Goal: Use online tool/utility

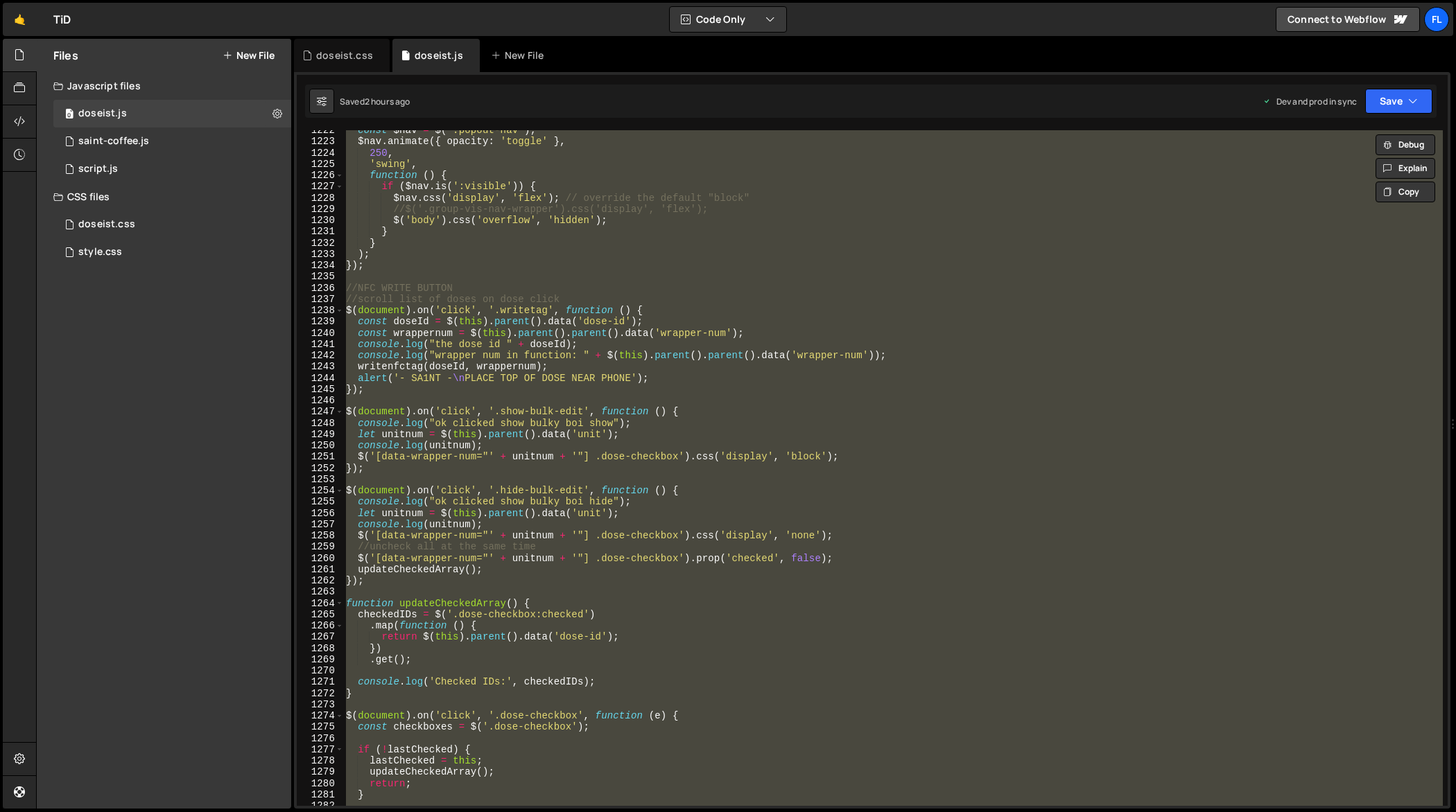
scroll to position [13898, 0]
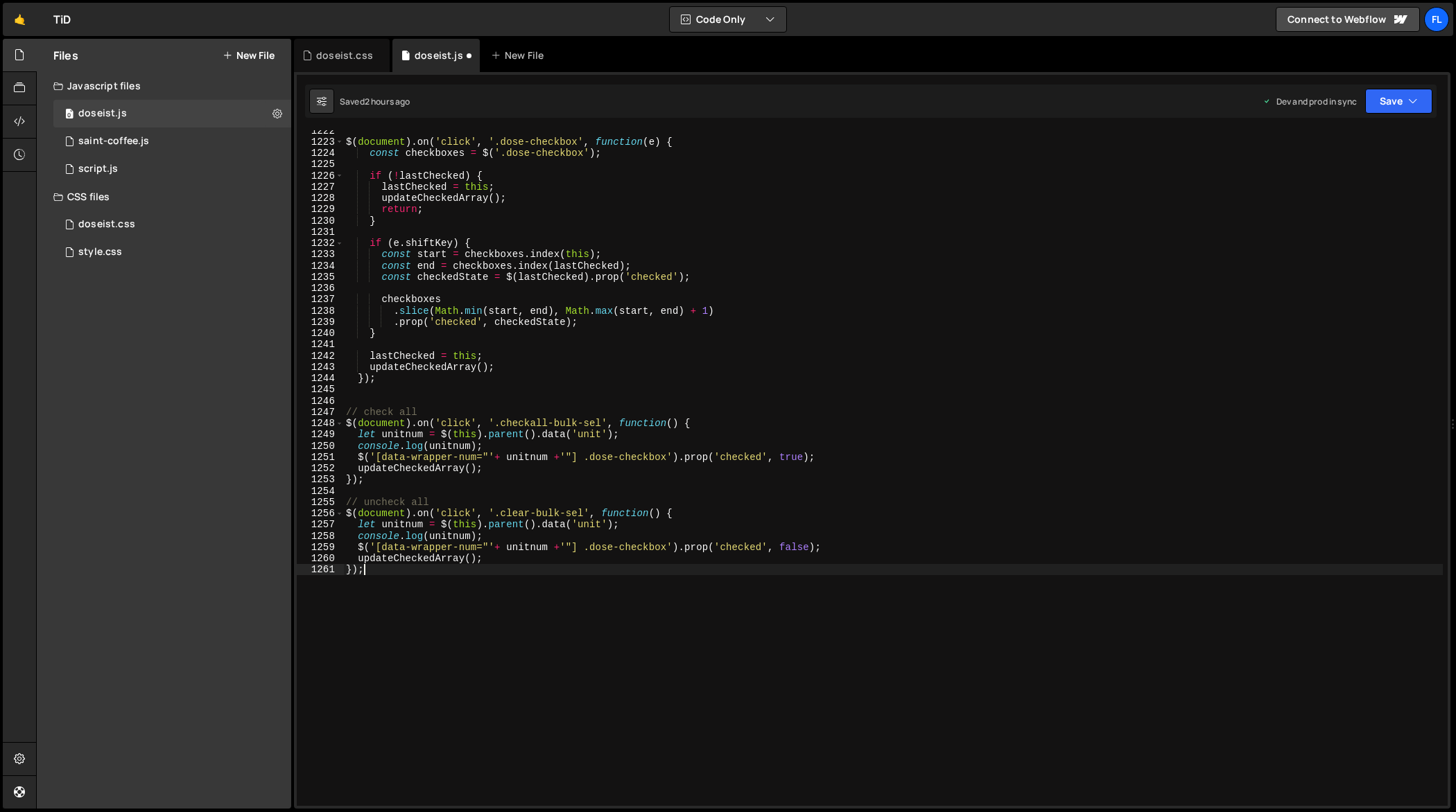
type textarea "updateCheckedArray();"
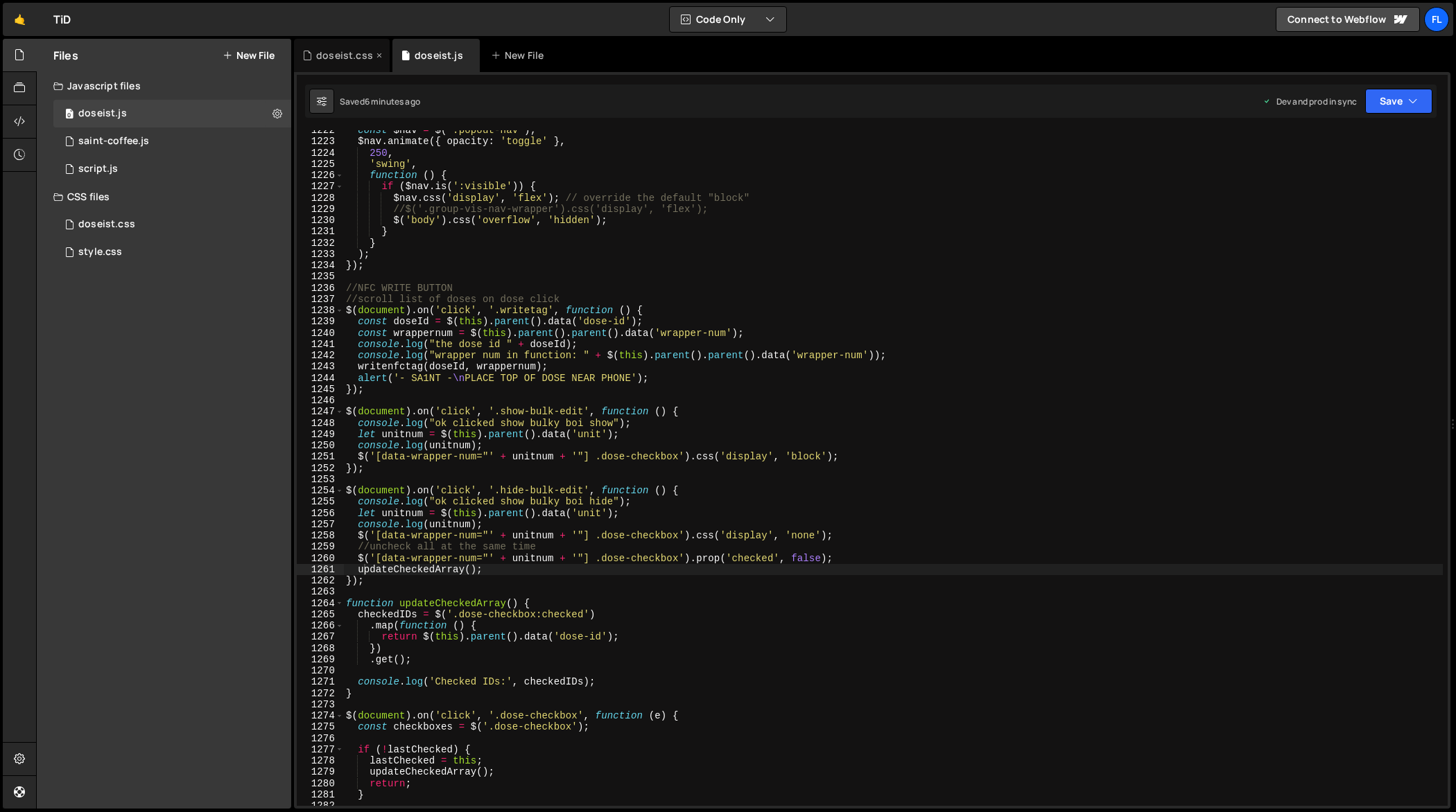
click at [350, 56] on div "doseist.css" at bounding box center [344, 55] width 57 height 13
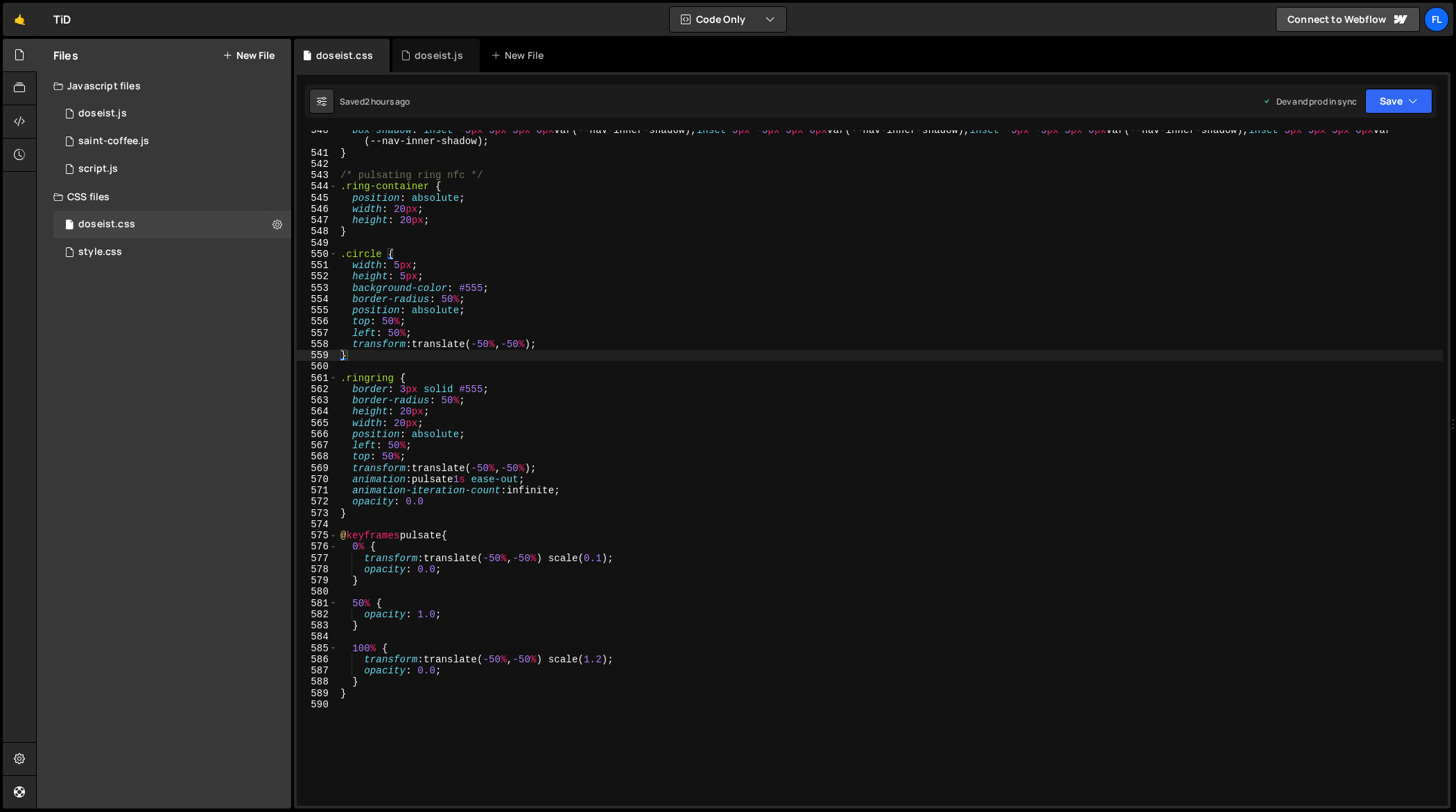
click at [666, 324] on div "box-shadow : inset -5 px 5 px 5 px 0 px var(--nav-inner-shadow), inset 5 px -5 …" at bounding box center [891, 480] width 1105 height 710
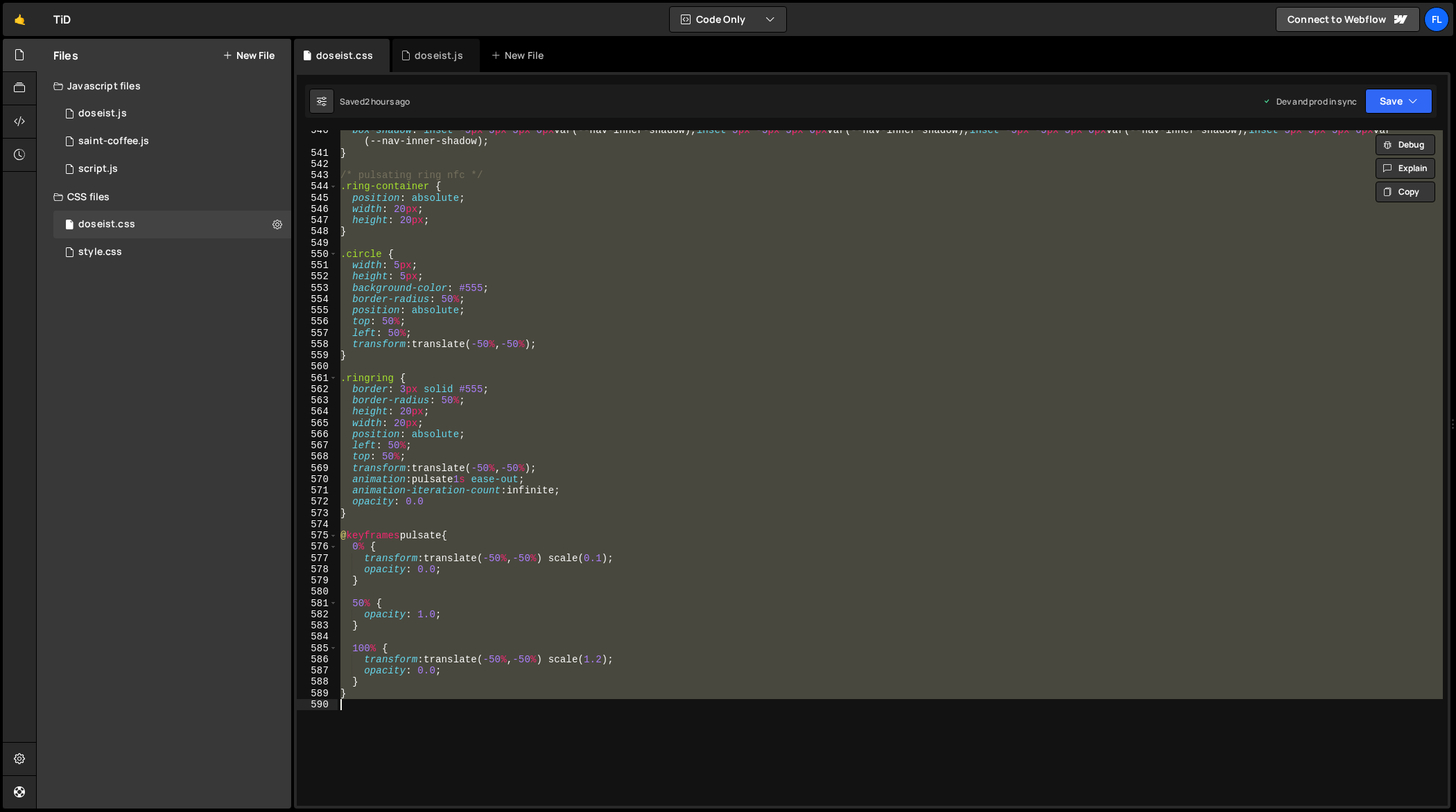
paste textarea
type textarea "}"
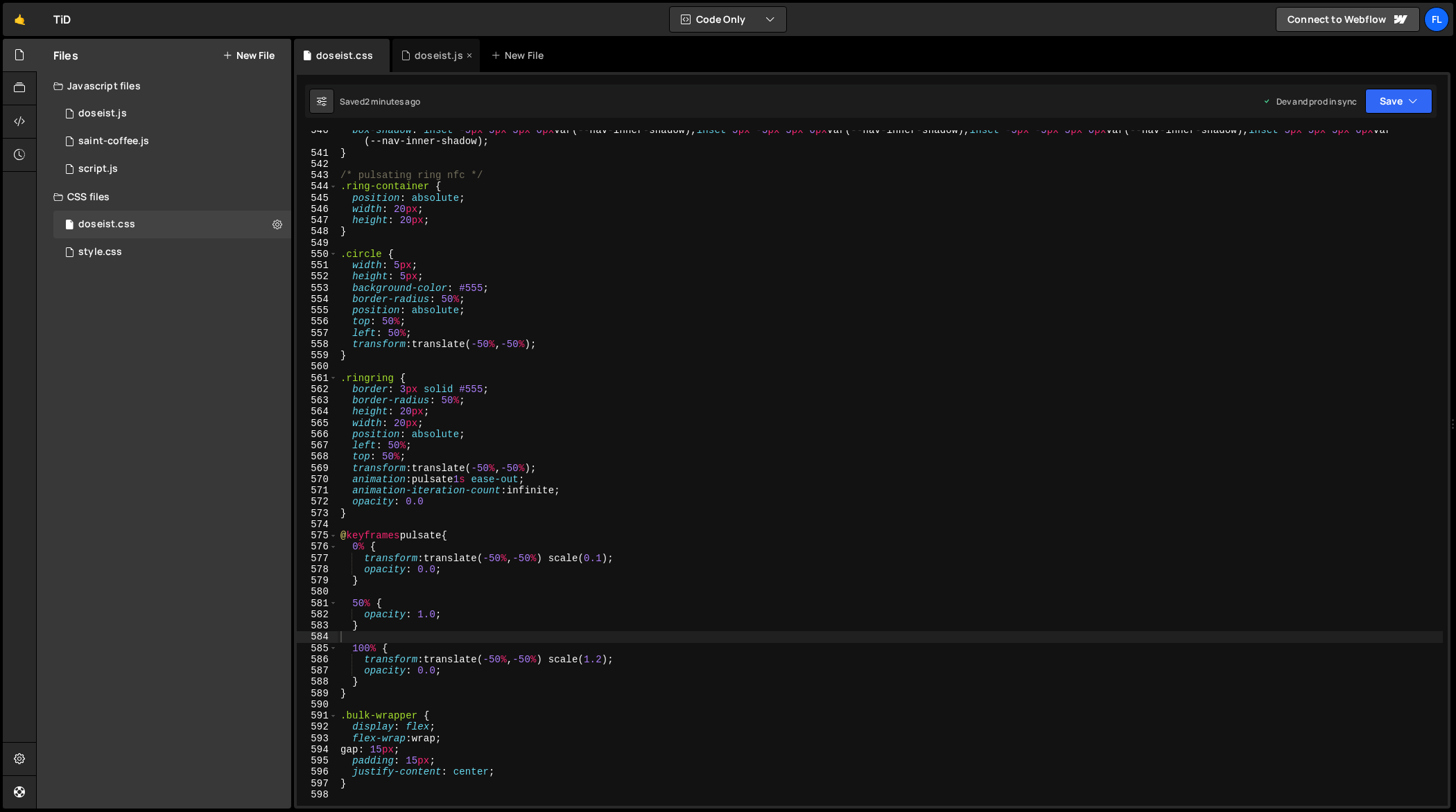
click at [431, 61] on div "doseist.js" at bounding box center [439, 55] width 49 height 13
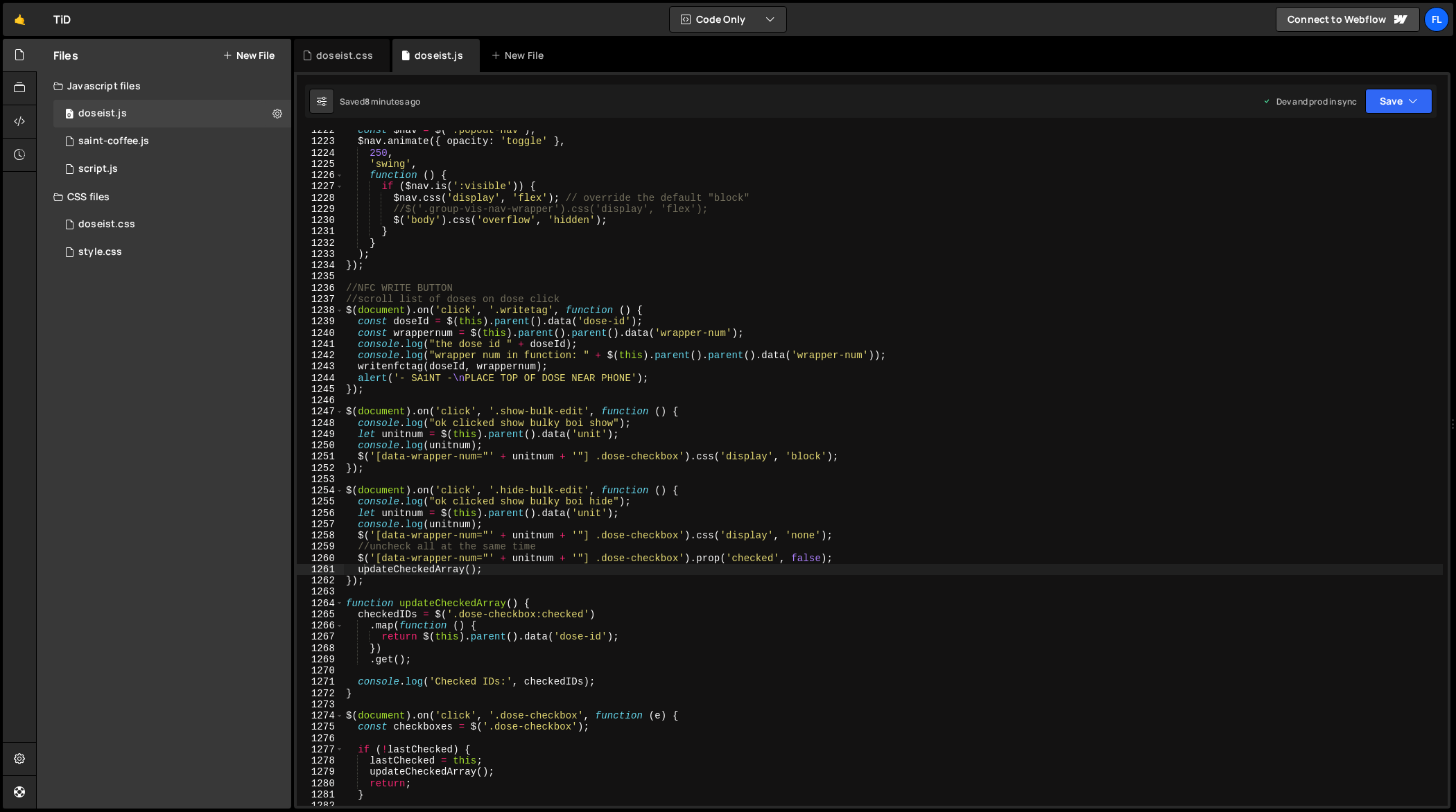
click at [608, 350] on div "const $nav = $ ( '.popout-nav' ) ; $nav . animate ({ opacity : 'toggle' } , 250…" at bounding box center [893, 474] width 1100 height 699
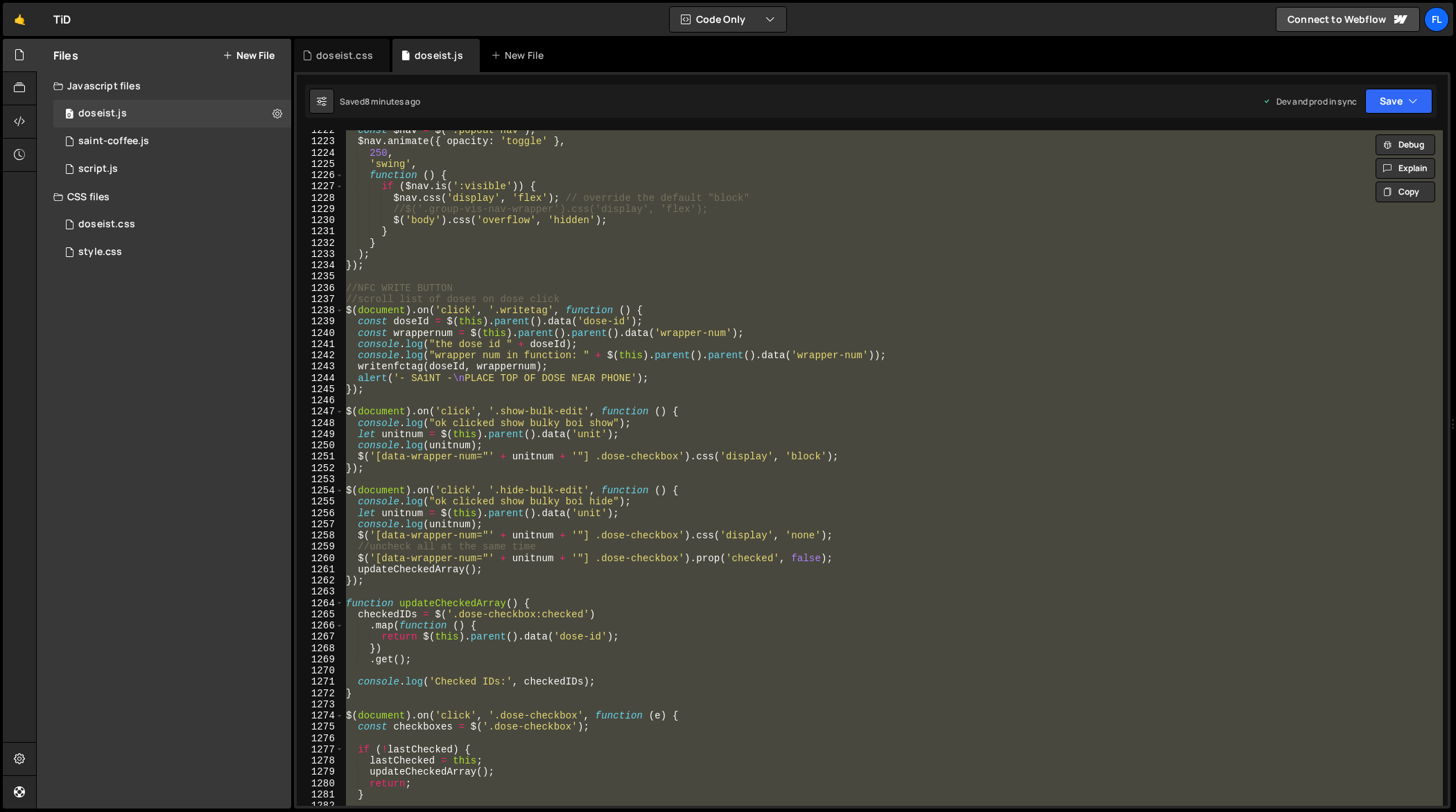
paste textarea
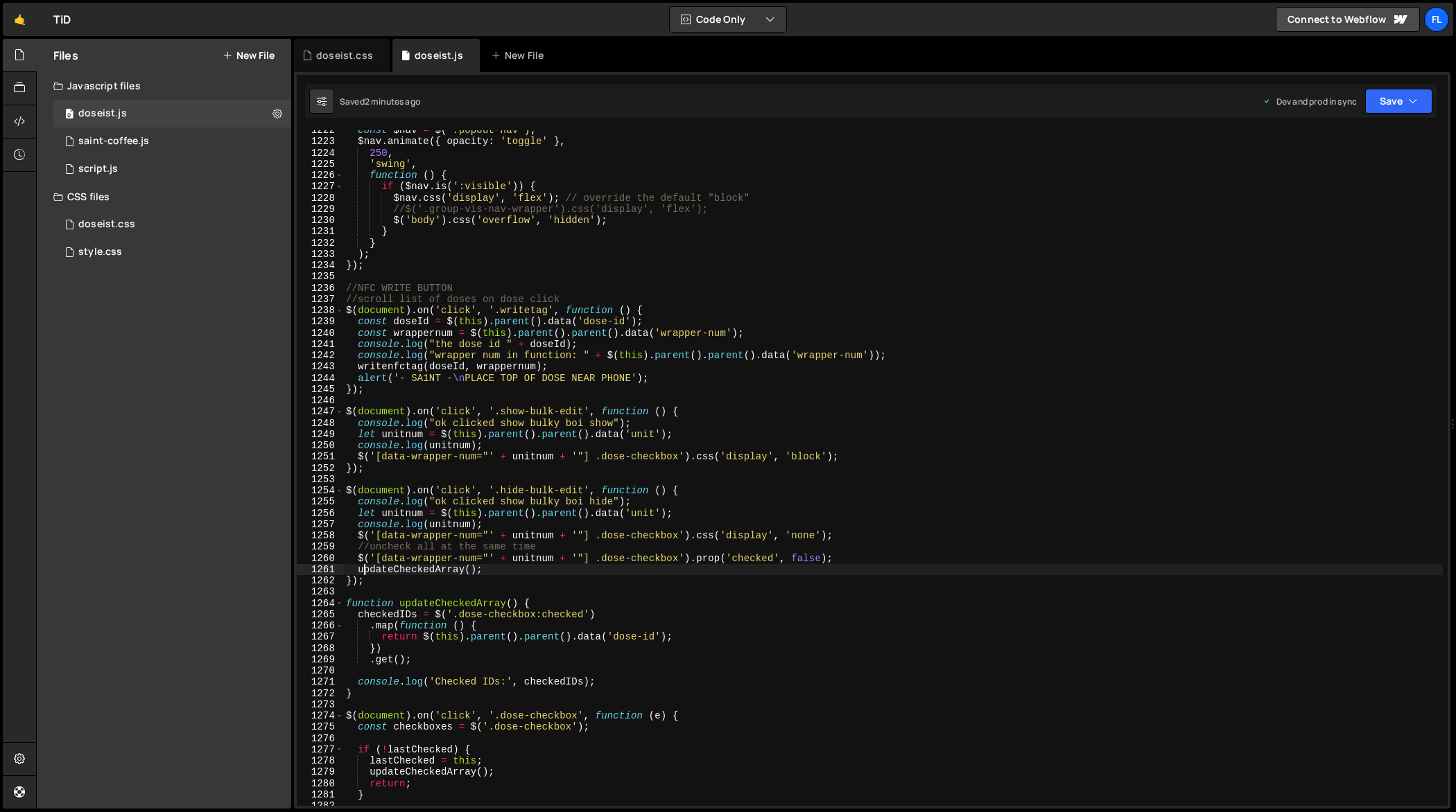
click at [886, 335] on div "const $nav = $ ( '.popout-nav' ) ; $nav . animate ({ opacity : 'toggle' } , 250…" at bounding box center [893, 474] width 1100 height 699
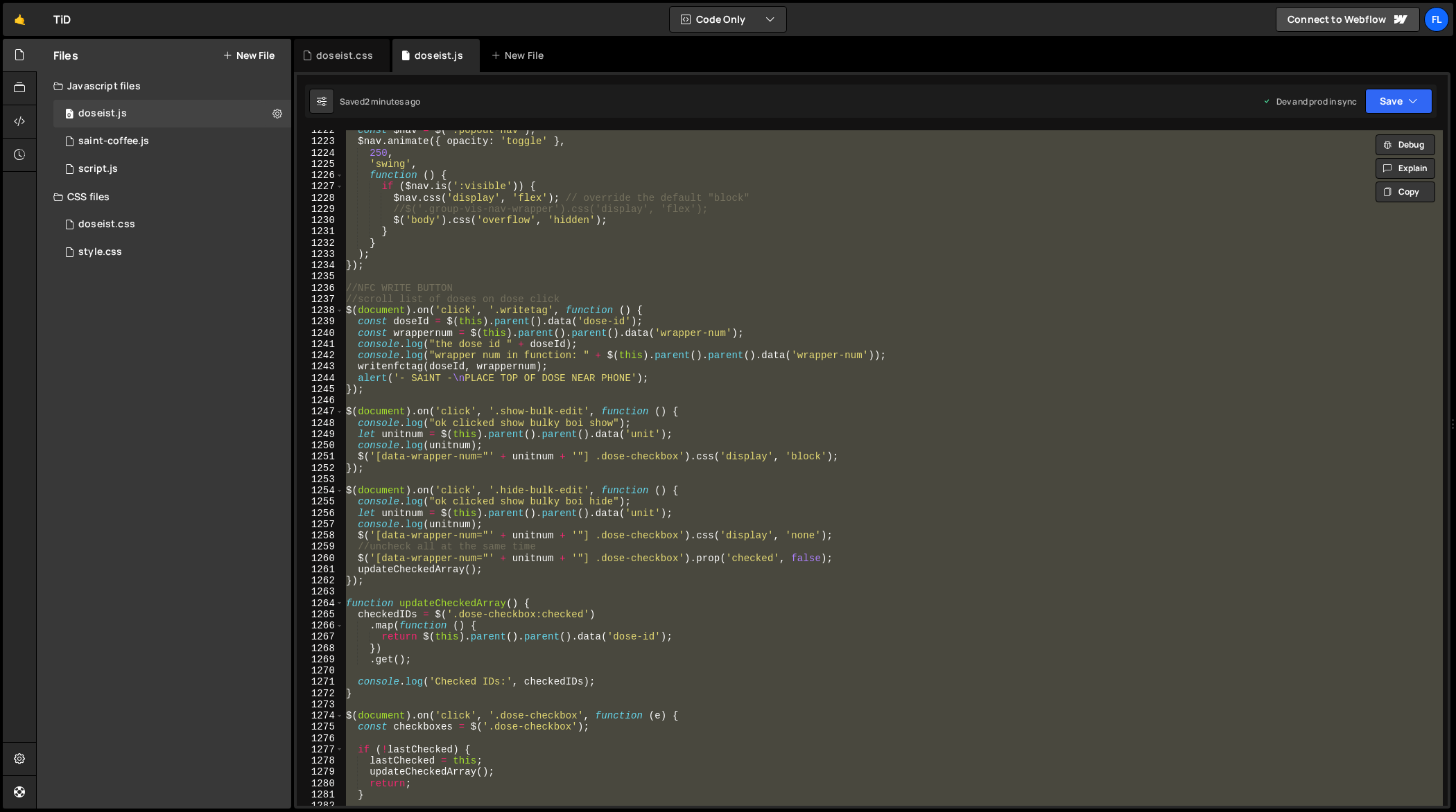
paste textarea
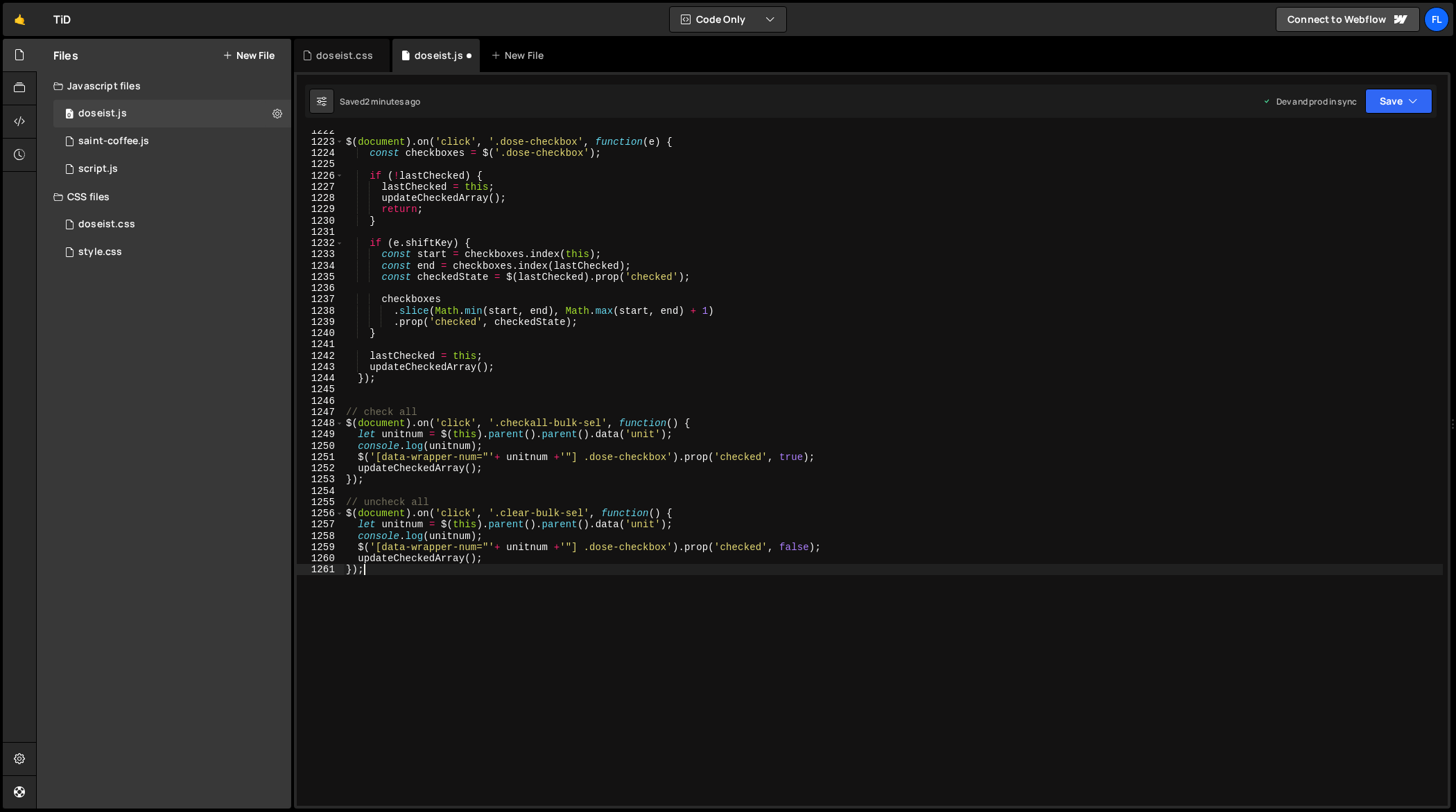
type textarea "updateCheckedArray();"
